Goal: Task Accomplishment & Management: Manage account settings

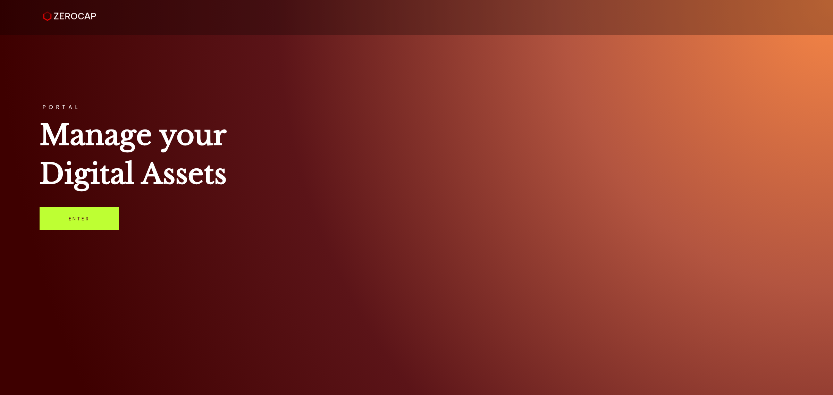
click at [72, 212] on link "Enter" at bounding box center [79, 218] width 79 height 23
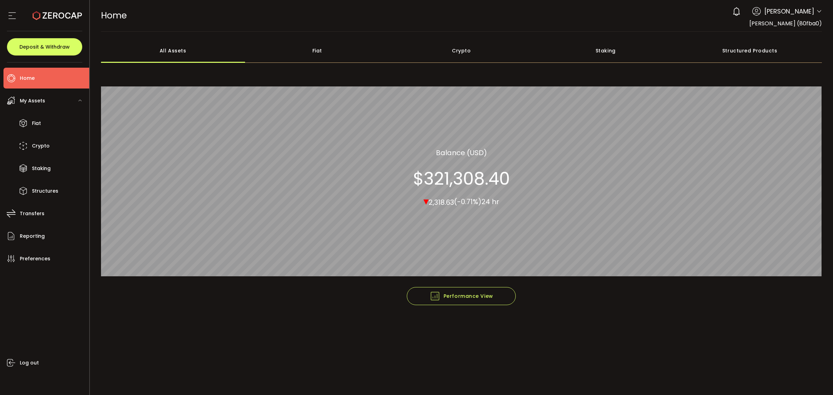
click at [43, 101] on span "My Assets" at bounding box center [32, 101] width 25 height 10
click at [45, 124] on li "Fiat" at bounding box center [46, 123] width 86 height 21
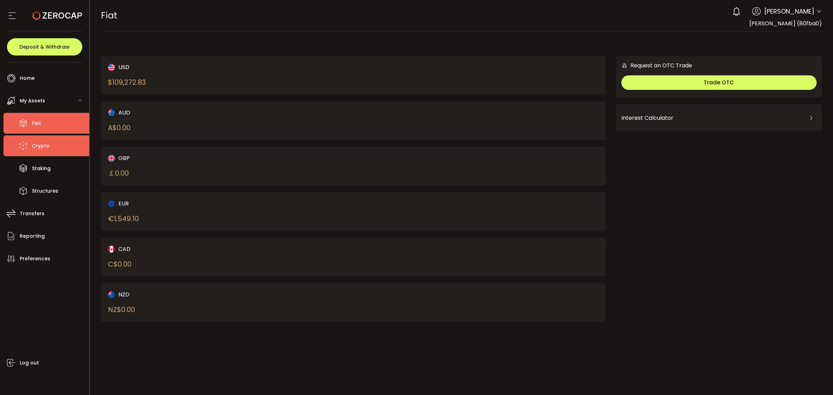
click at [46, 153] on li "Crypto" at bounding box center [46, 145] width 86 height 21
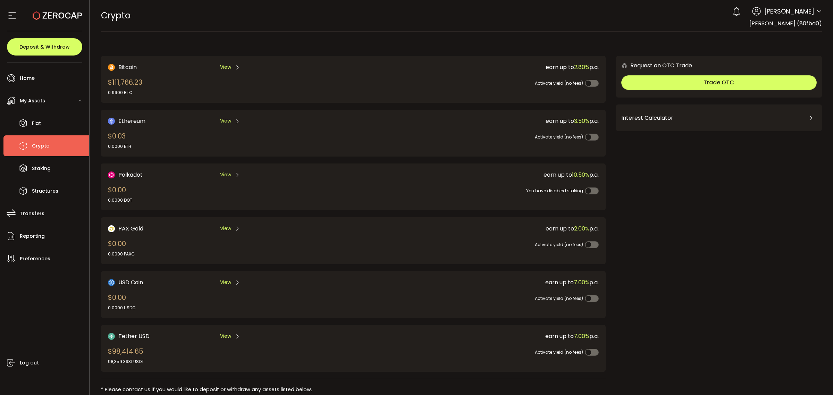
click at [124, 82] on div "$111,766.23 0.9900 BTC" at bounding box center [125, 86] width 34 height 19
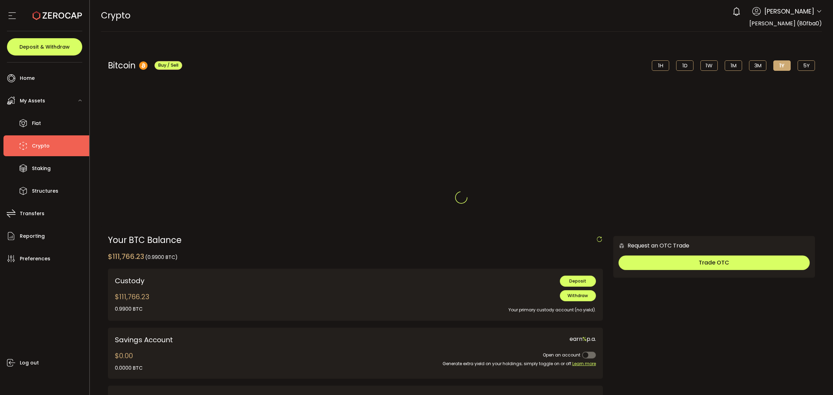
click at [123, 66] on div at bounding box center [461, 197] width 743 height 395
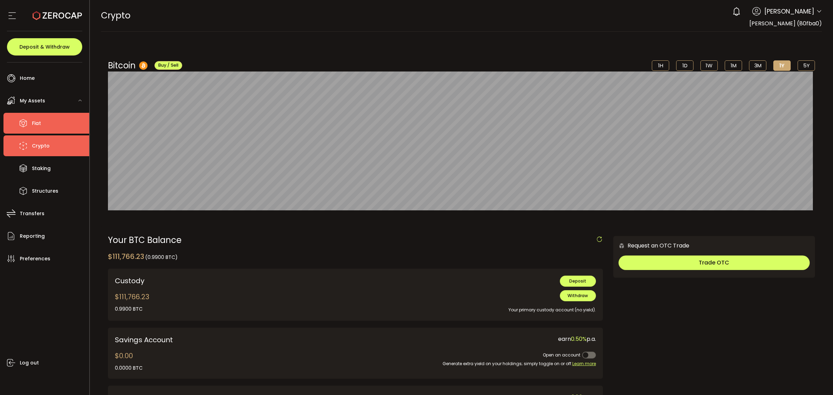
click at [31, 123] on li "Fiat" at bounding box center [46, 123] width 86 height 21
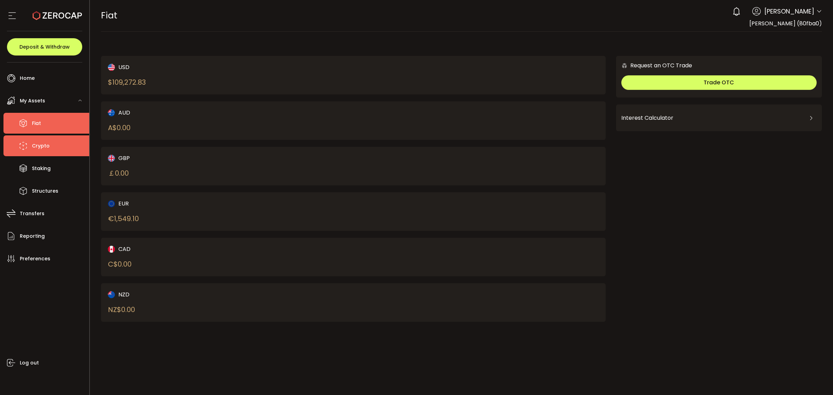
click at [48, 143] on span "Crypto" at bounding box center [41, 146] width 18 height 10
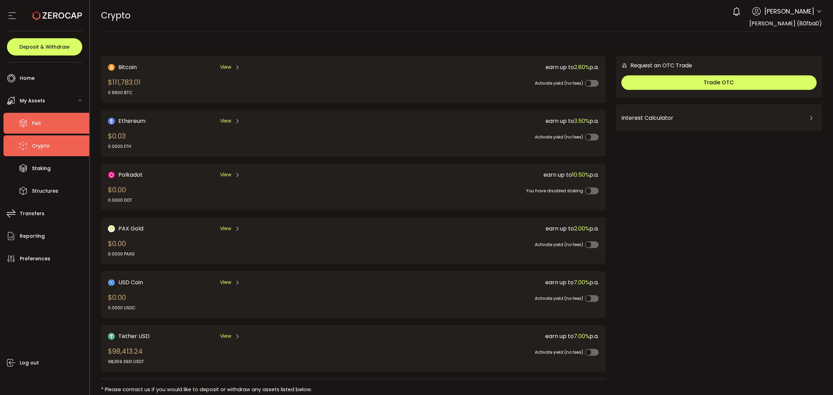
click at [37, 127] on span "Fiat" at bounding box center [36, 123] width 9 height 10
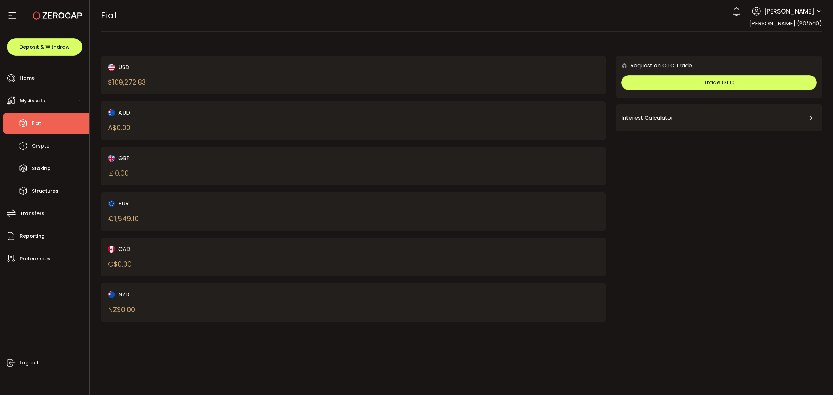
click at [142, 77] on div "$ 109,272.83" at bounding box center [127, 82] width 38 height 10
click at [142, 82] on div "$ 109,272.83" at bounding box center [127, 82] width 38 height 10
click at [51, 147] on li "Crypto" at bounding box center [46, 145] width 86 height 21
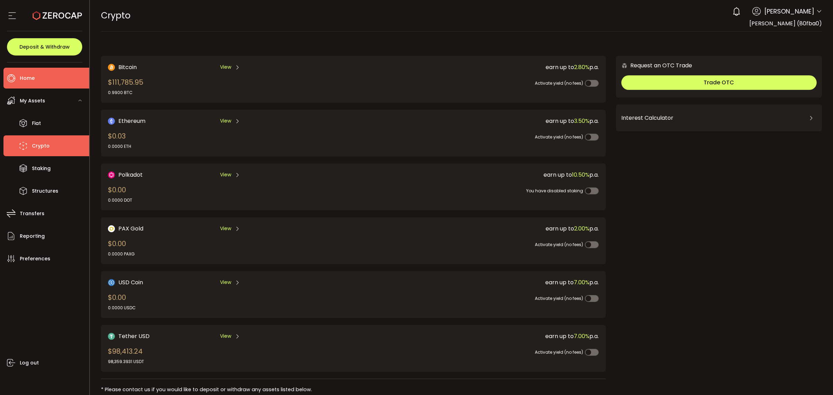
click at [22, 74] on span "Home" at bounding box center [27, 78] width 15 height 10
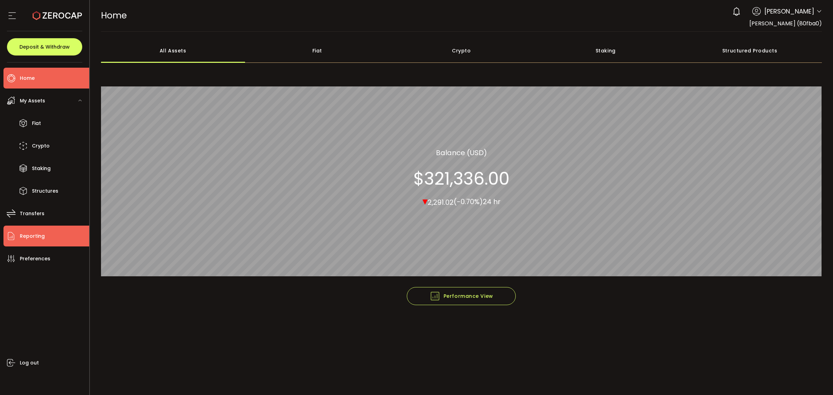
click at [37, 240] on span "Reporting" at bounding box center [32, 236] width 25 height 10
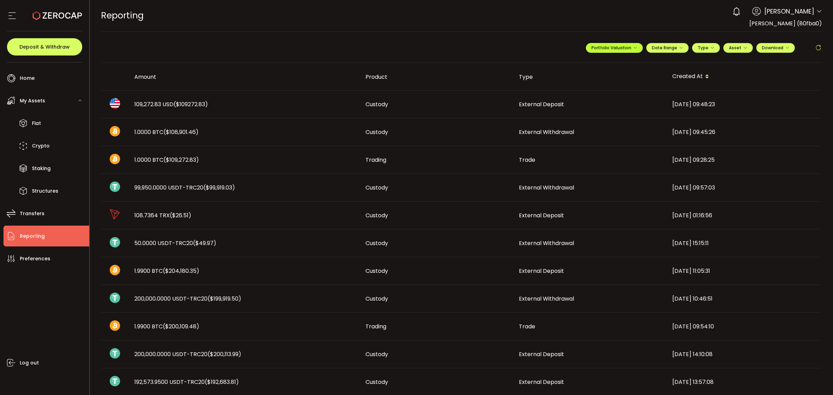
click at [630, 50] on span "Portfolio Valuation" at bounding box center [614, 48] width 46 height 6
click at [773, 45] on span "Download" at bounding box center [775, 48] width 27 height 6
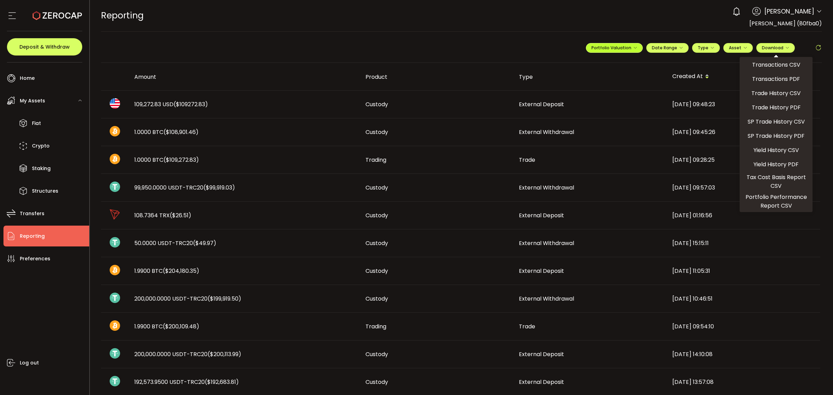
click at [595, 44] on button "Portfolio Valuation" at bounding box center [614, 48] width 57 height 10
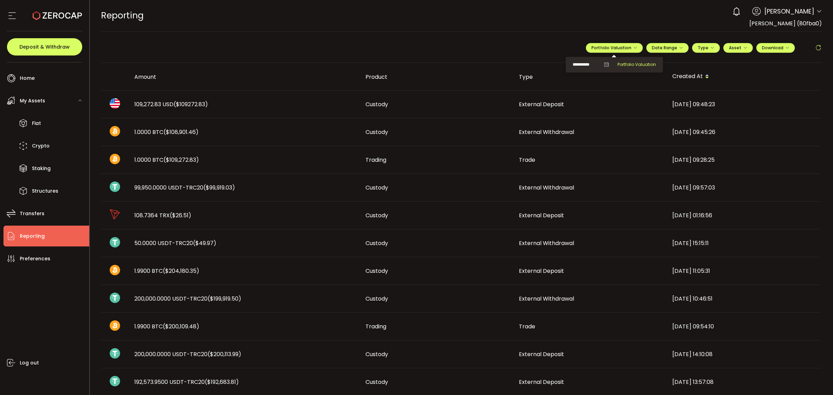
click at [630, 63] on span "Portfolio Valuation" at bounding box center [636, 64] width 39 height 6
click at [787, 51] on button "Download" at bounding box center [775, 48] width 39 height 10
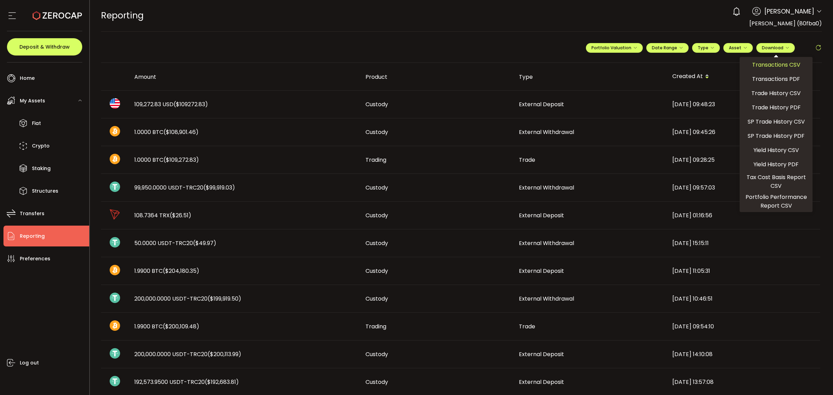
click at [785, 66] on span "Transactions CSV" at bounding box center [776, 64] width 48 height 9
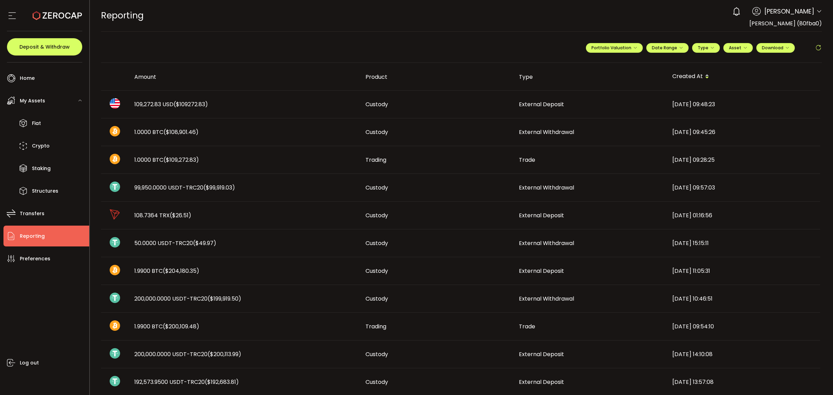
click at [56, 15] on icon at bounding box center [57, 15] width 49 height 49
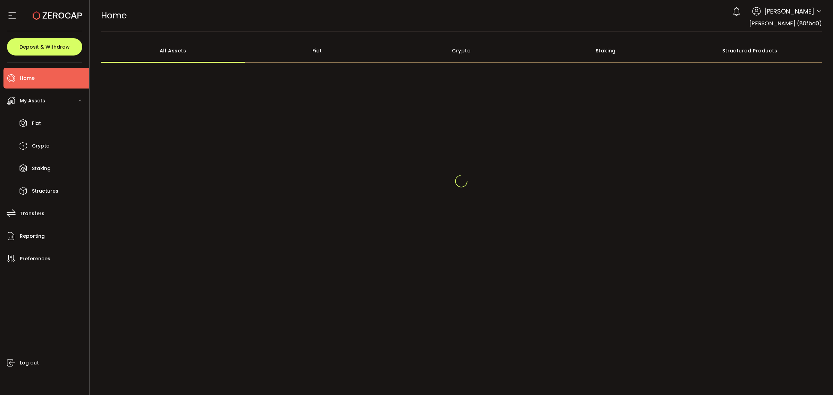
click at [818, 17] on div "0 [PERSON_NAME]" at bounding box center [775, 11] width 93 height 15
click at [820, 12] on icon at bounding box center [819, 12] width 6 height 6
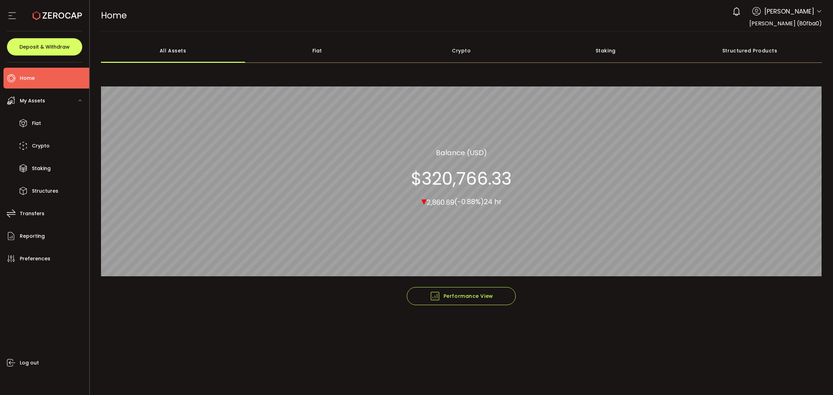
click at [817, 11] on icon at bounding box center [819, 12] width 6 height 6
click at [34, 254] on span "Preferences" at bounding box center [35, 259] width 31 height 10
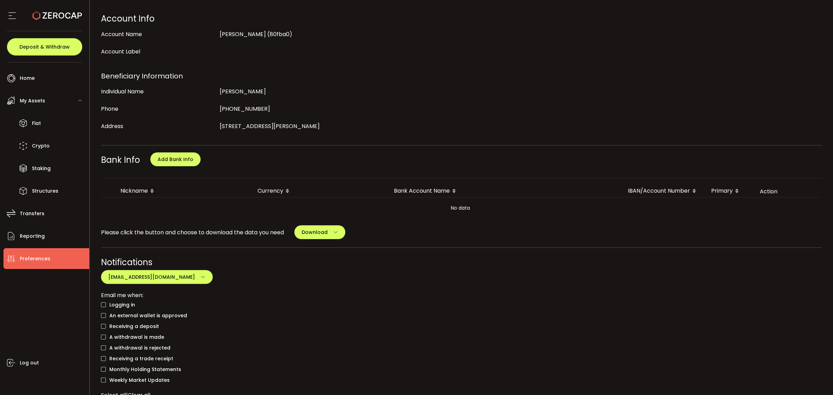
scroll to position [130, 0]
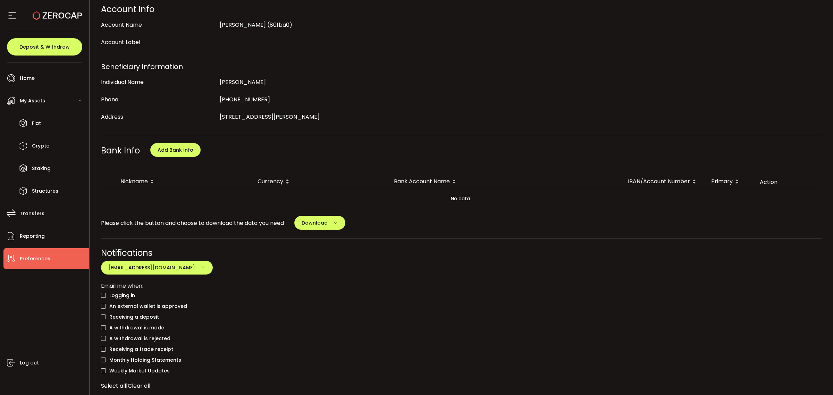
click at [191, 157] on span "Add Bank Info" at bounding box center [175, 149] width 71 height 29
click at [190, 152] on span "Add Bank Info" at bounding box center [176, 149] width 36 height 7
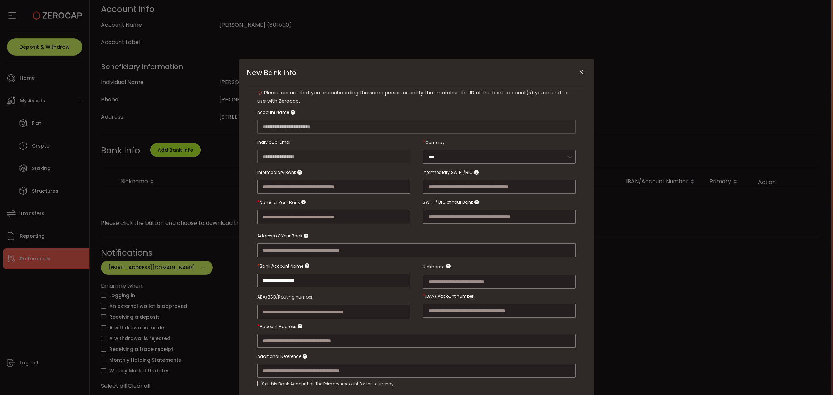
scroll to position [41, 0]
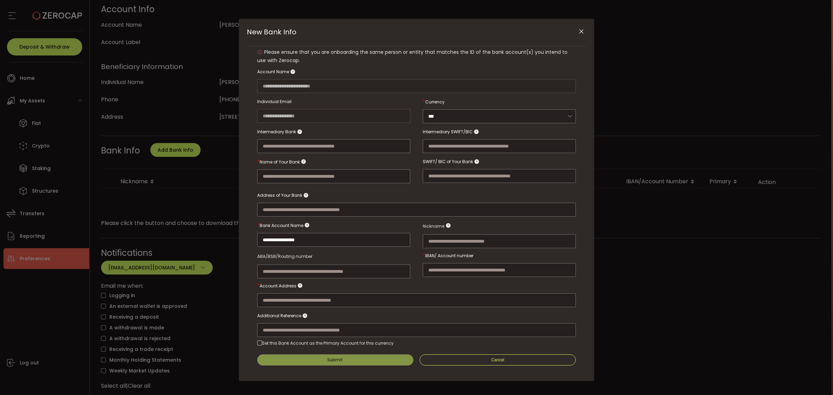
click at [579, 28] on icon "Close" at bounding box center [581, 31] width 7 height 7
